Goal: Task Accomplishment & Management: Use online tool/utility

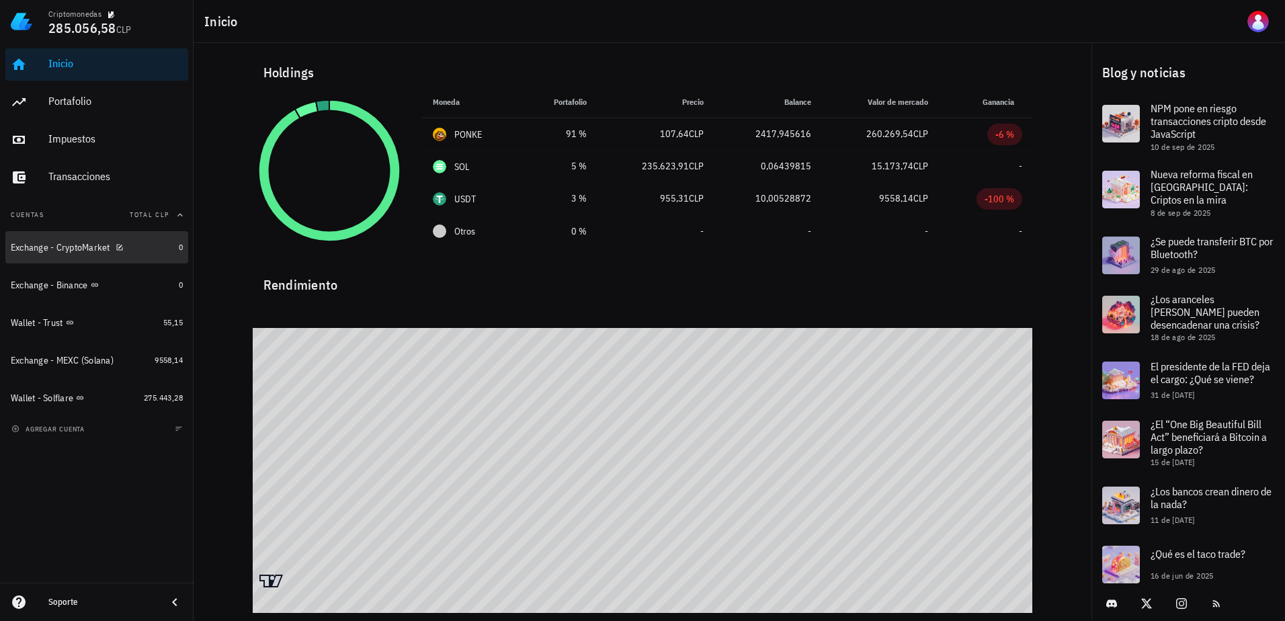
click at [63, 246] on div "Exchange - CryptoMarket" at bounding box center [60, 247] width 99 height 11
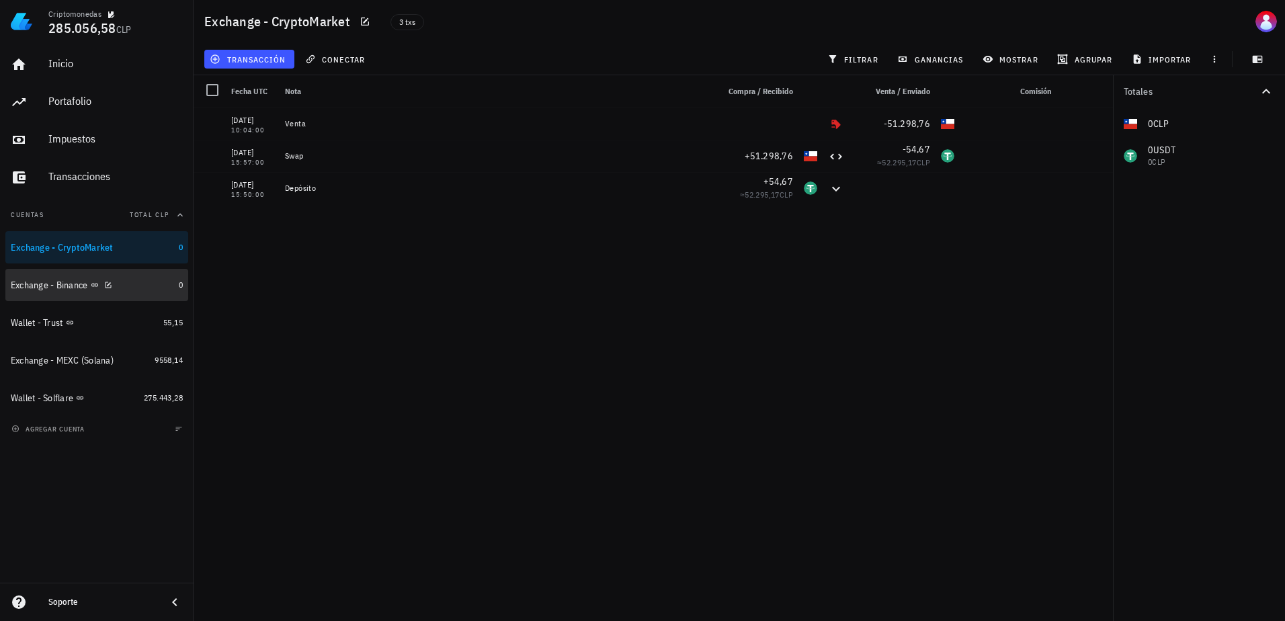
click at [124, 283] on div "Exchange - Binance" at bounding box center [92, 285] width 163 height 13
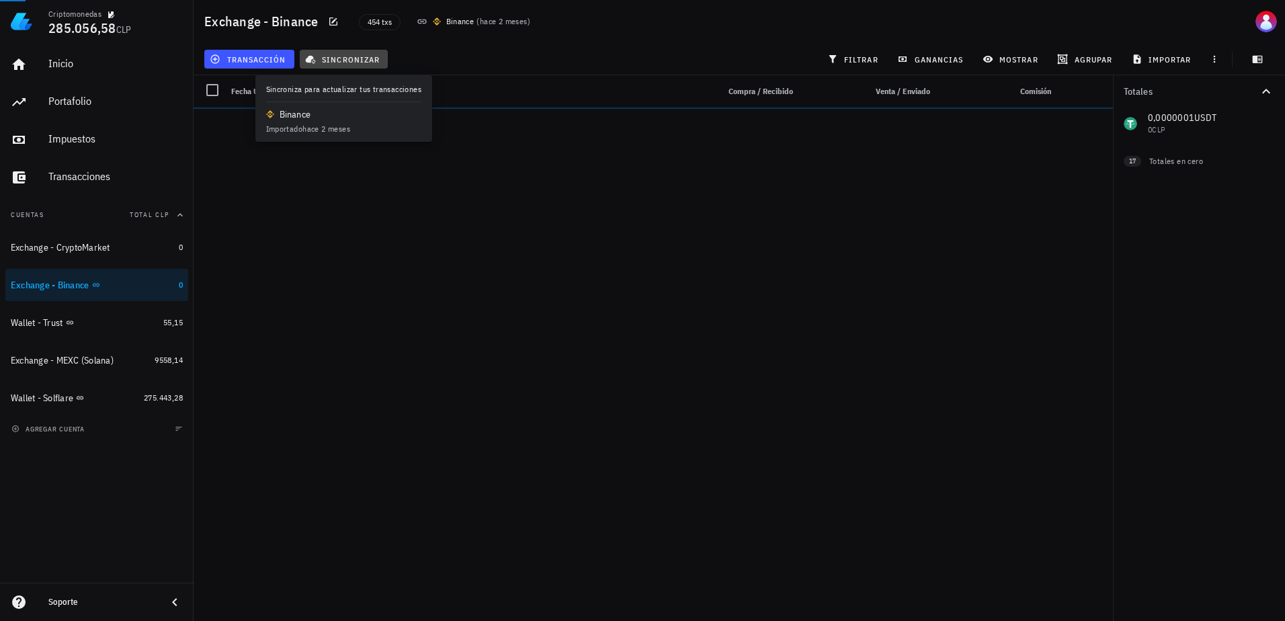
click at [361, 62] on span "sincronizar" at bounding box center [344, 59] width 72 height 11
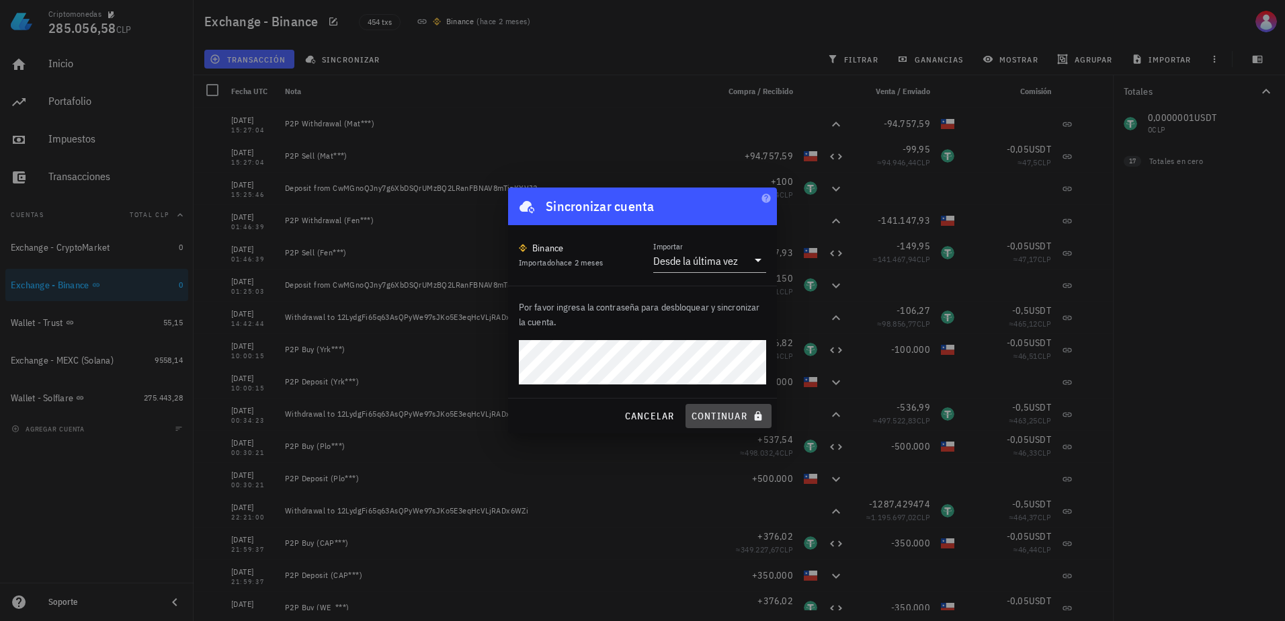
click at [720, 415] on span "continuar" at bounding box center [728, 416] width 75 height 12
